Goal: Information Seeking & Learning: Learn about a topic

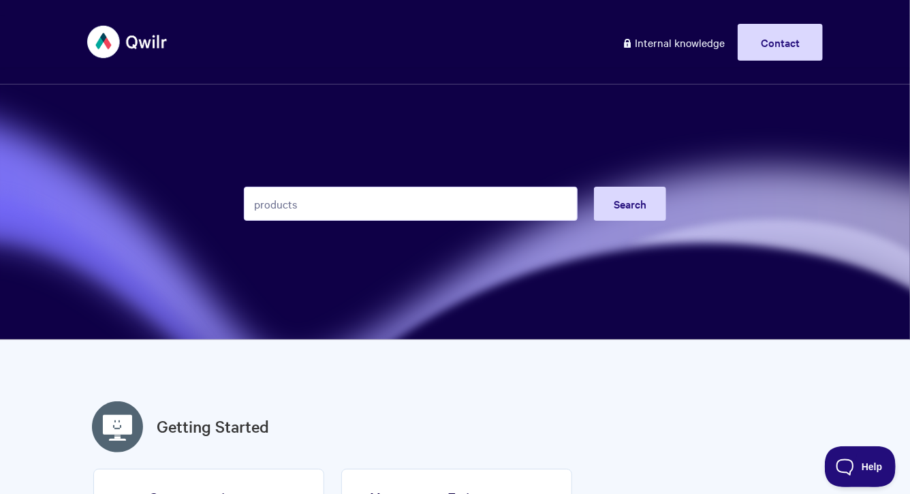
type input "products"
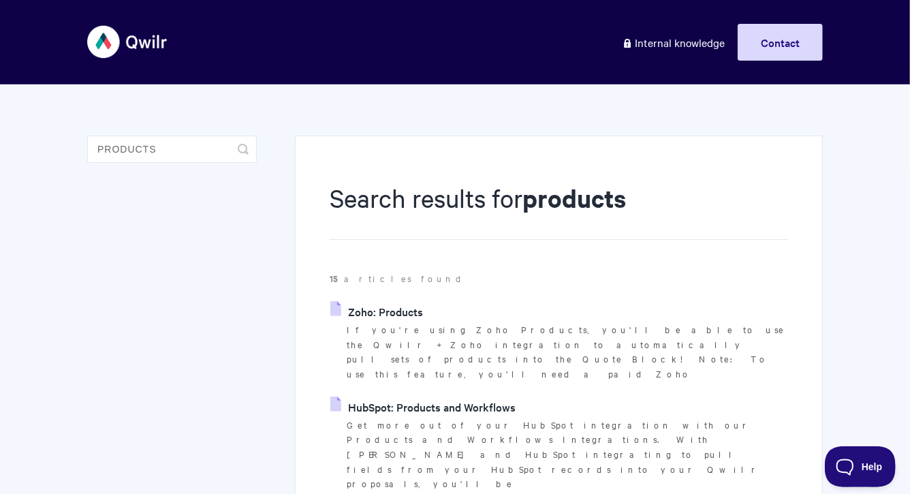
click at [394, 312] on link "Zoho: Products" at bounding box center [376, 311] width 93 height 20
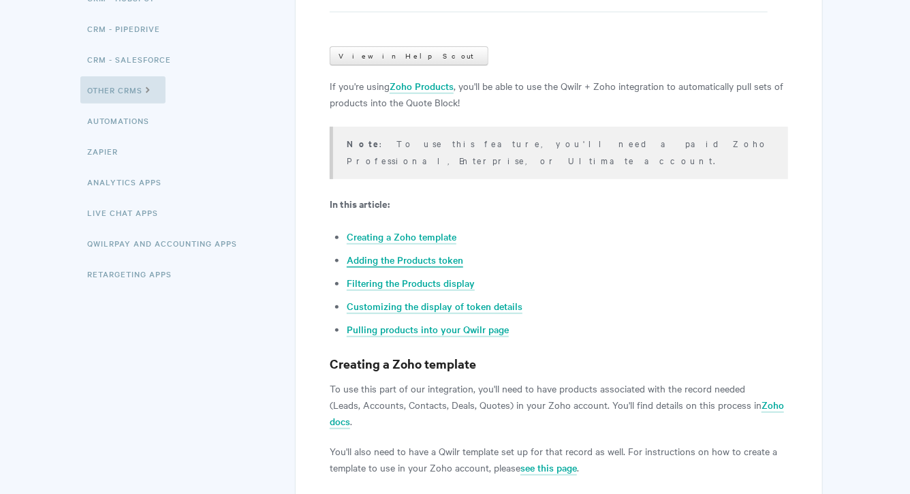
click at [452, 253] on link "Adding the Products token" at bounding box center [405, 260] width 117 height 15
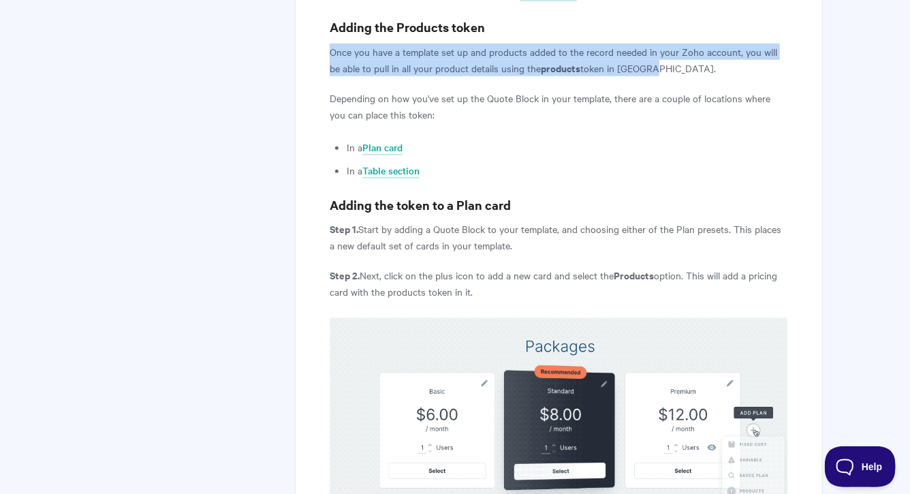
drag, startPoint x: 325, startPoint y: 34, endPoint x: 724, endPoint y: 53, distance: 399.1
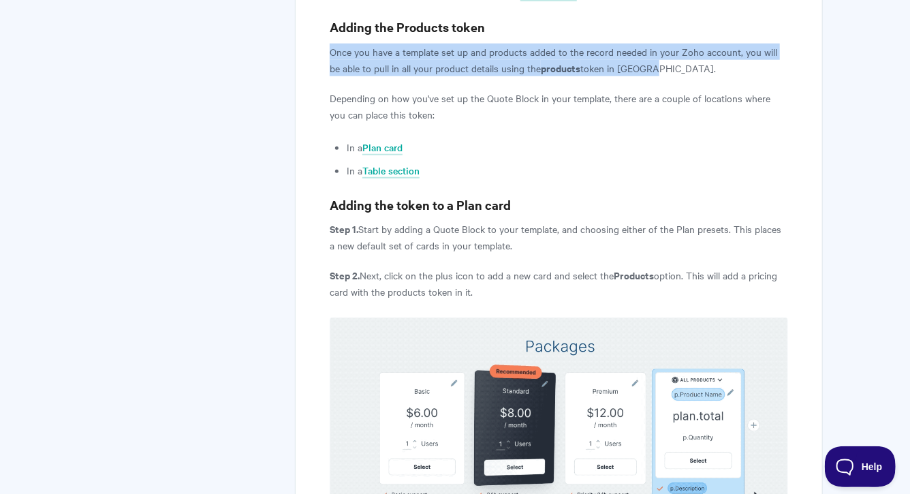
copy p "Once you have a template set up and products added to the record needed in your…"
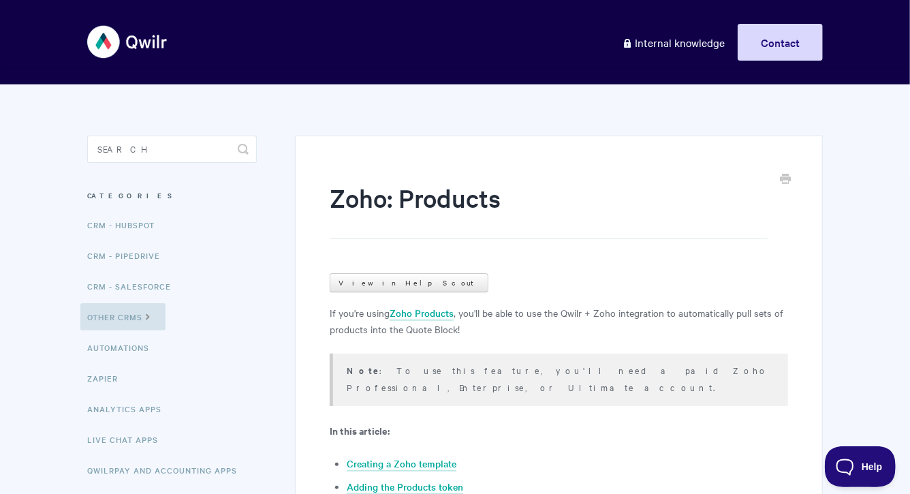
click at [202, 163] on aside "Toggle Search Categories CRM - HubSpot CRM - Pipedrive CRM - Salesforce Other C…" at bounding box center [172, 337] width 170 height 402
click at [206, 157] on input "Search" at bounding box center [172, 149] width 170 height 27
type input "form"
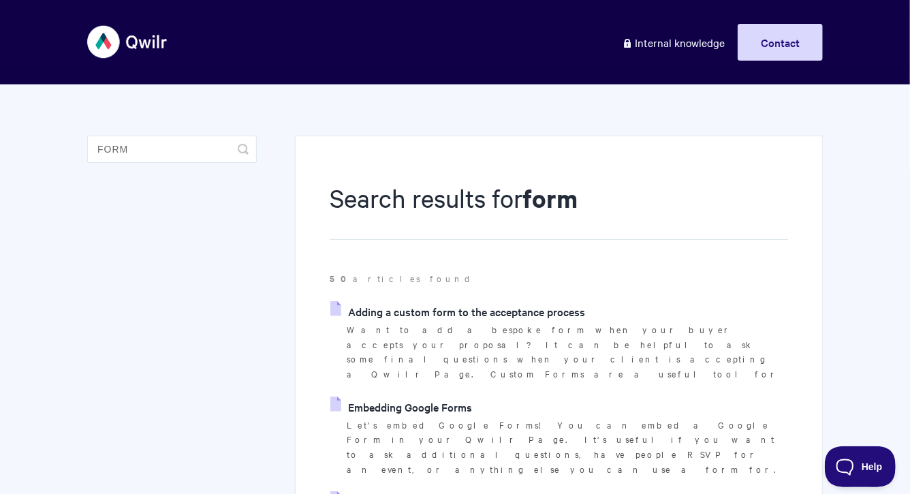
click at [372, 315] on link "Adding a custom form to the acceptance process" at bounding box center [457, 311] width 255 height 20
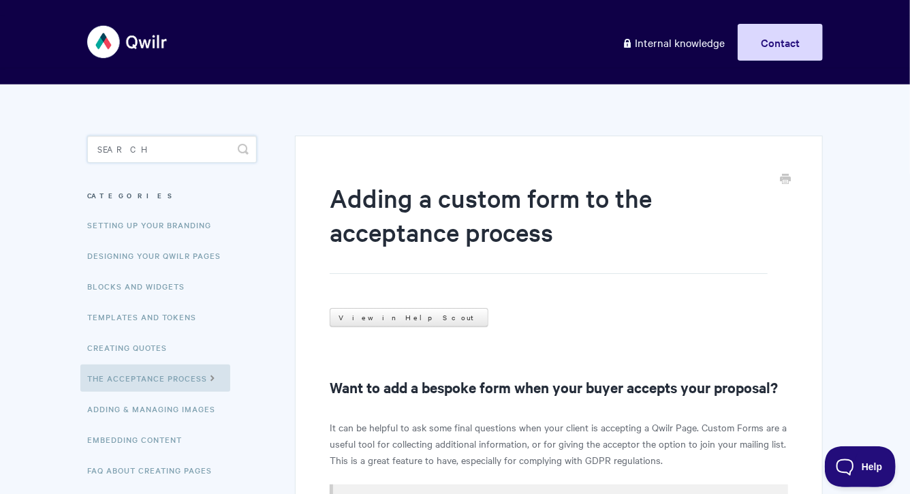
click at [169, 149] on input "Search" at bounding box center [172, 149] width 170 height 27
type input "agreeemnt"
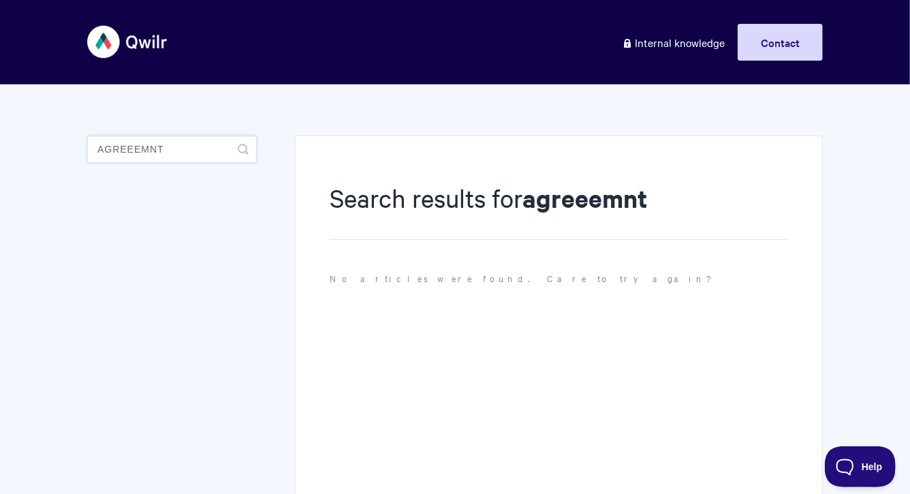
click at [161, 151] on input "agreeemnt" at bounding box center [172, 149] width 170 height 27
type input "agreeement"
click at [120, 153] on input "agreeement" at bounding box center [172, 149] width 170 height 27
click at [128, 152] on input "agreeement" at bounding box center [172, 149] width 170 height 27
type input "agreement"
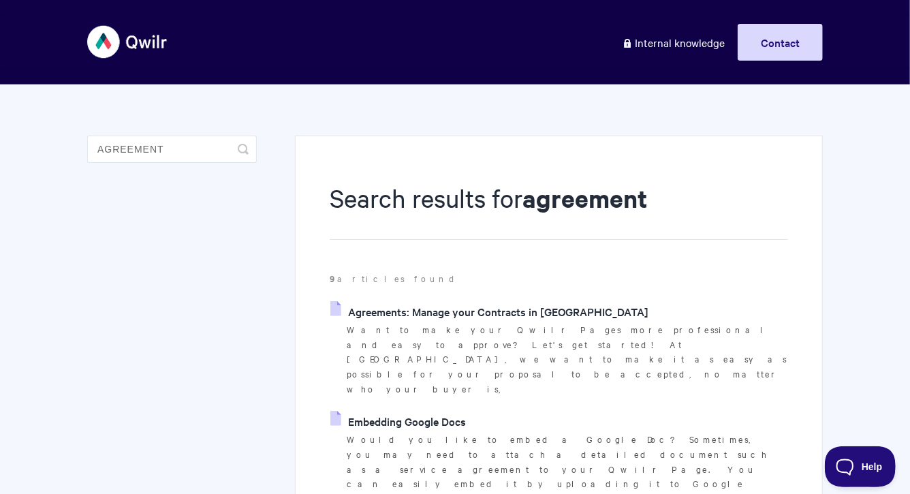
click at [370, 309] on link "Agreements: Manage your Contracts in Qwilr" at bounding box center [489, 311] width 318 height 20
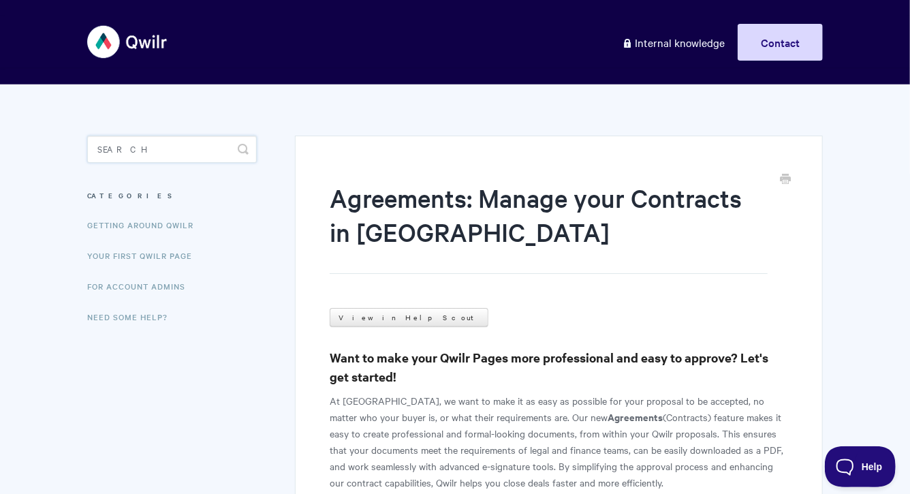
click at [186, 147] on input "Search" at bounding box center [172, 149] width 170 height 27
type input "qwilrpay"
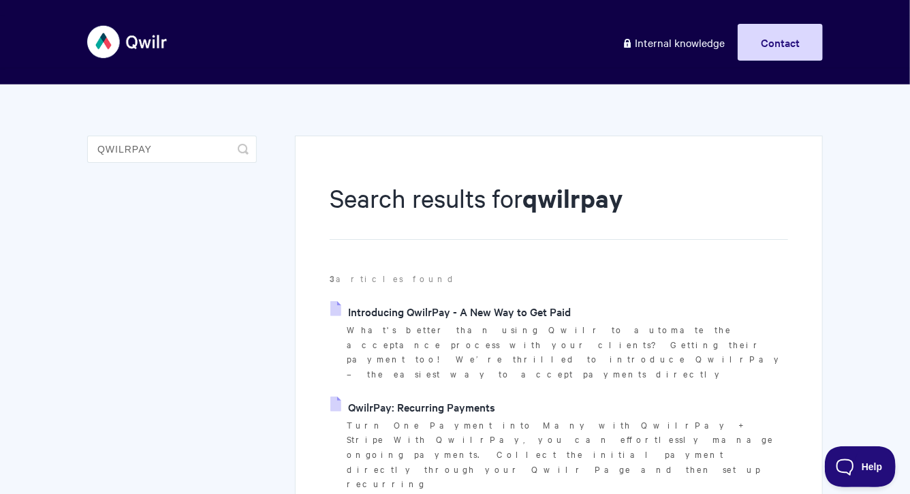
click at [402, 311] on link "Introducing QwilrPay - A New Way to Get Paid" at bounding box center [450, 311] width 241 height 20
click at [176, 141] on input "qwilrpay" at bounding box center [172, 149] width 170 height 27
type input "agreements"
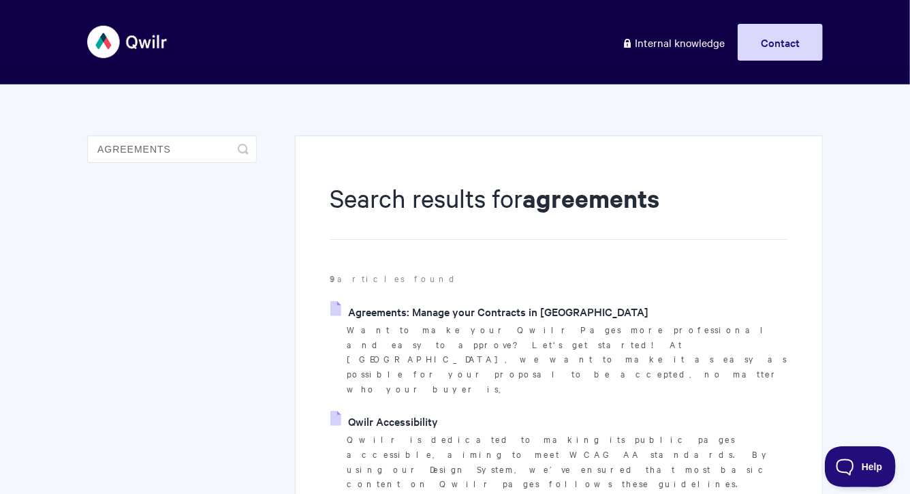
click at [373, 309] on link "Agreements: Manage your Contracts in [GEOGRAPHIC_DATA]" at bounding box center [489, 311] width 318 height 20
